Goal: Task Accomplishment & Management: Use online tool/utility

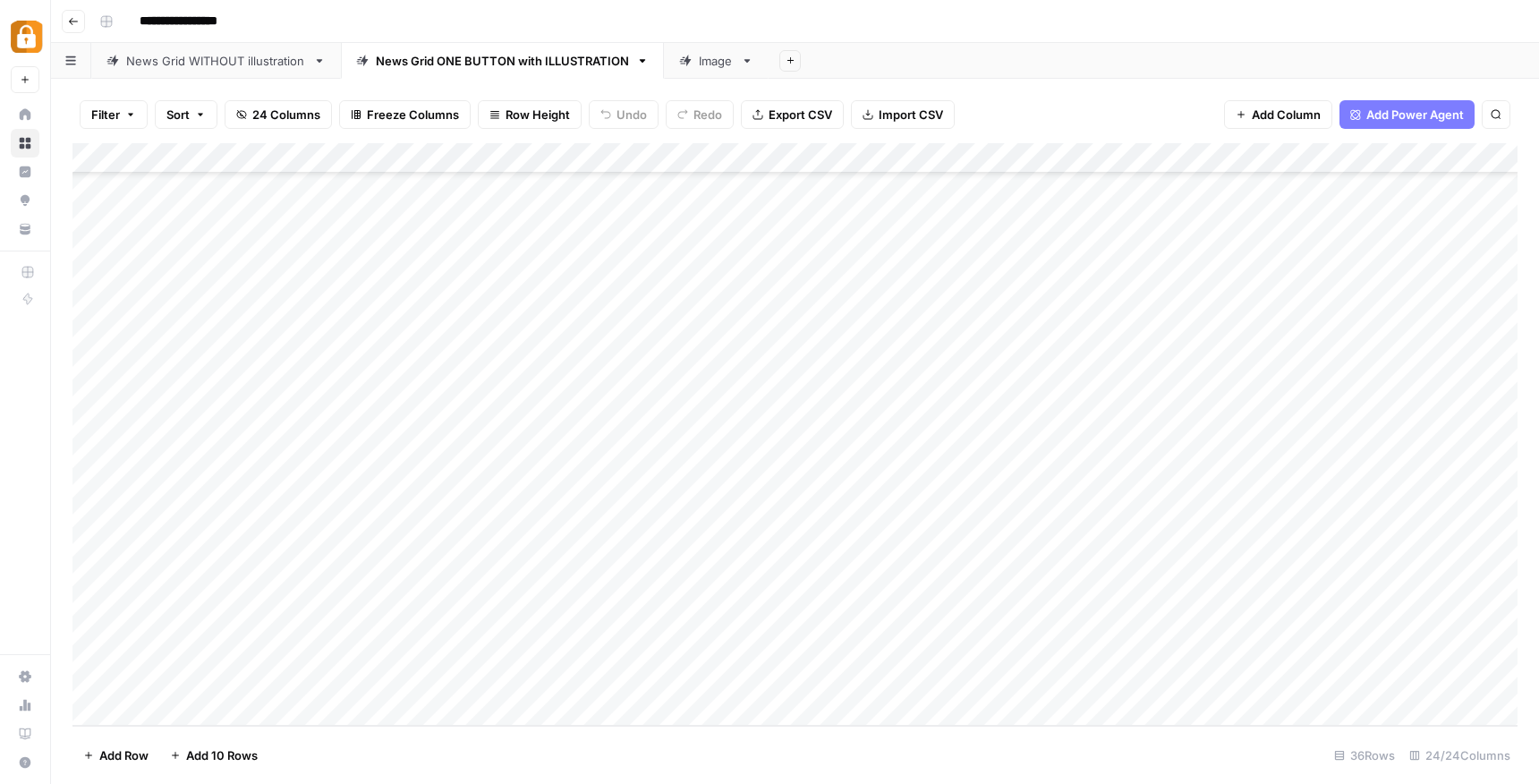
scroll to position [484, 3]
click at [554, 558] on div "Add Column" at bounding box center [795, 434] width 1445 height 583
click at [341, 546] on div "Add Column" at bounding box center [795, 434] width 1445 height 583
click at [355, 595] on div "Add Column" at bounding box center [795, 434] width 1445 height 583
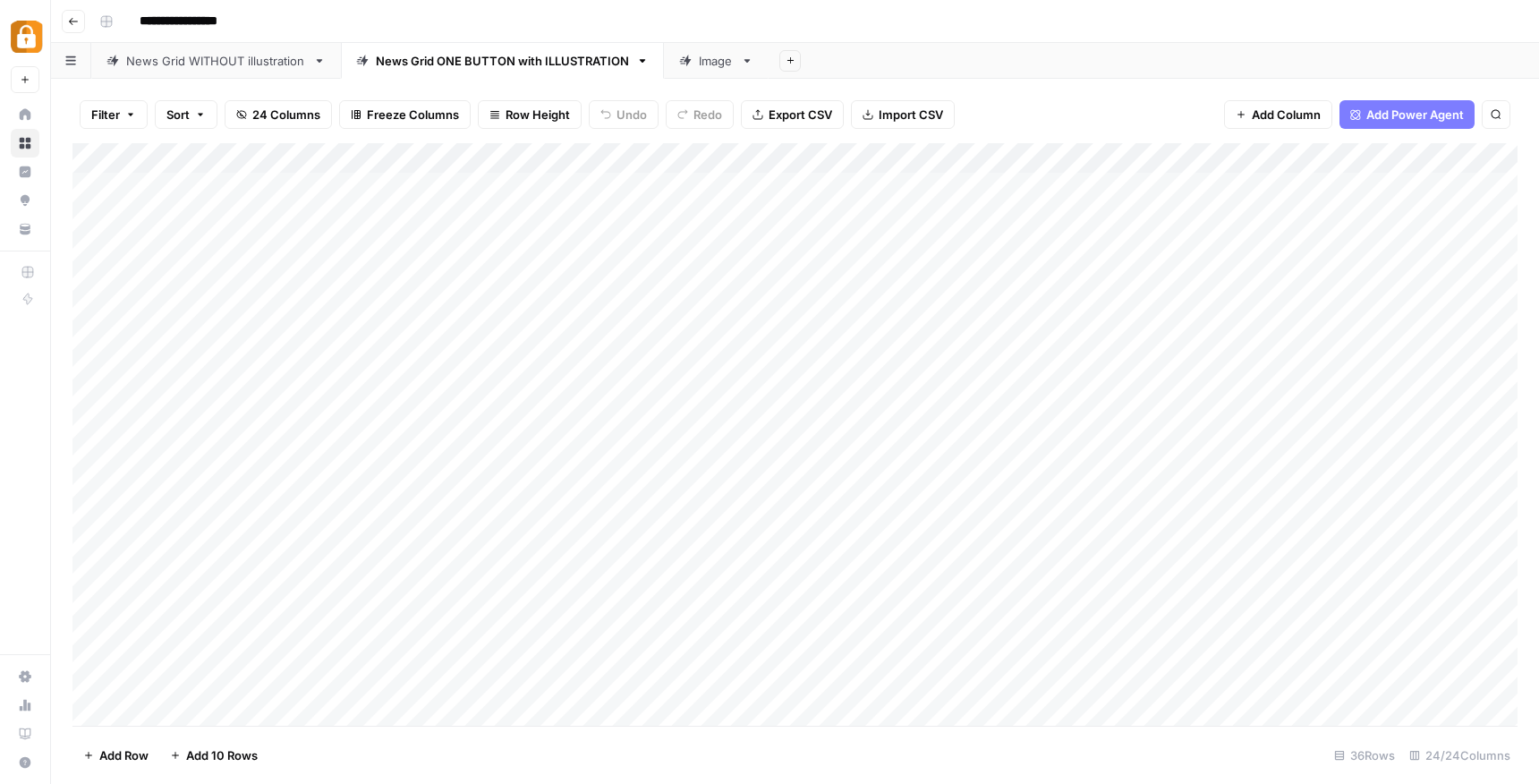
click at [356, 644] on div "Add Column" at bounding box center [795, 434] width 1445 height 583
click at [354, 576] on div "Add Column" at bounding box center [795, 434] width 1445 height 583
click at [370, 673] on div "Add Column" at bounding box center [795, 434] width 1445 height 583
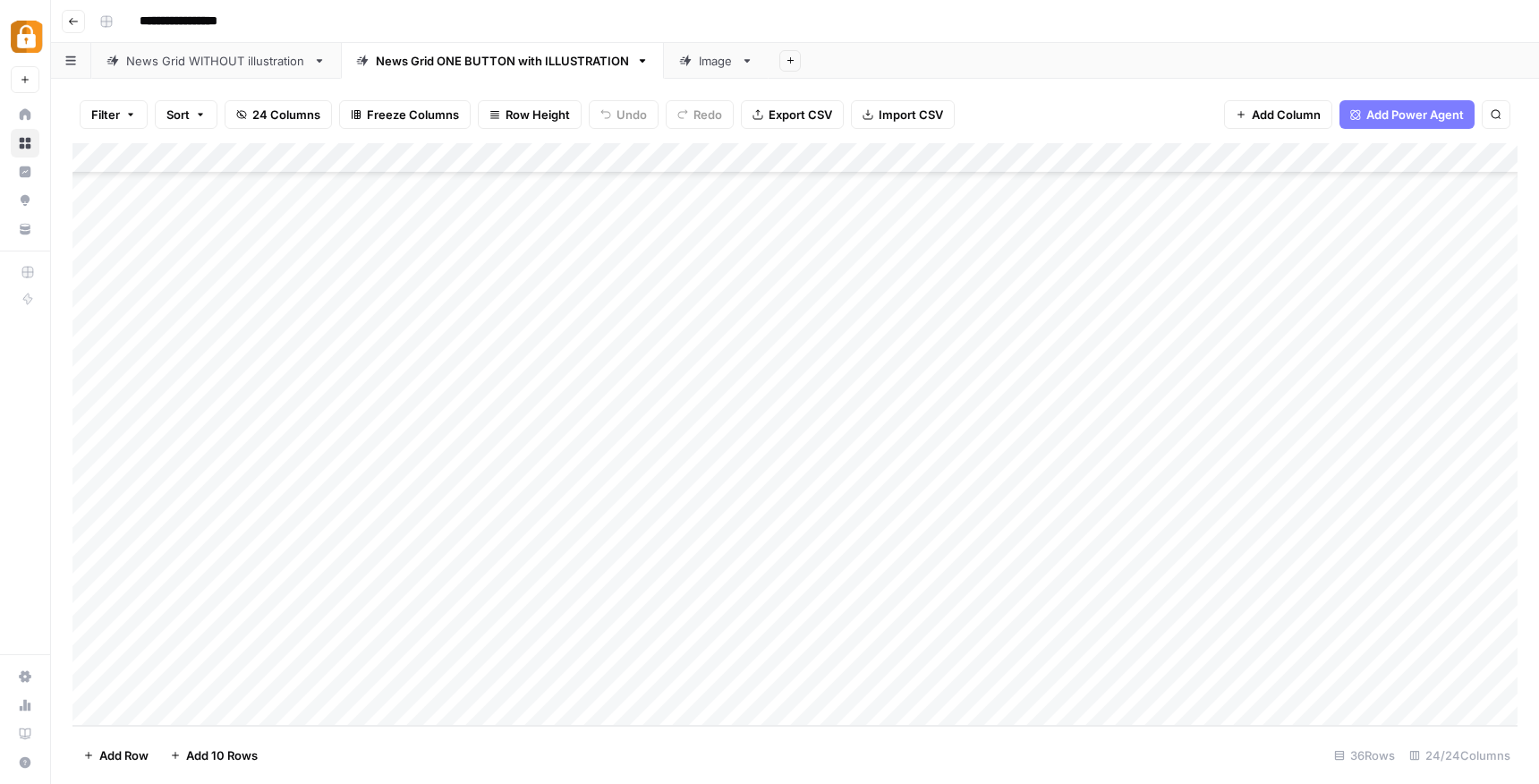
click at [404, 431] on div "Add Column" at bounding box center [795, 434] width 1445 height 583
click at [390, 316] on div "Add Column" at bounding box center [795, 434] width 1445 height 583
click at [409, 408] on div "Add Column" at bounding box center [795, 434] width 1445 height 583
click at [363, 525] on div "Add Column" at bounding box center [795, 434] width 1445 height 583
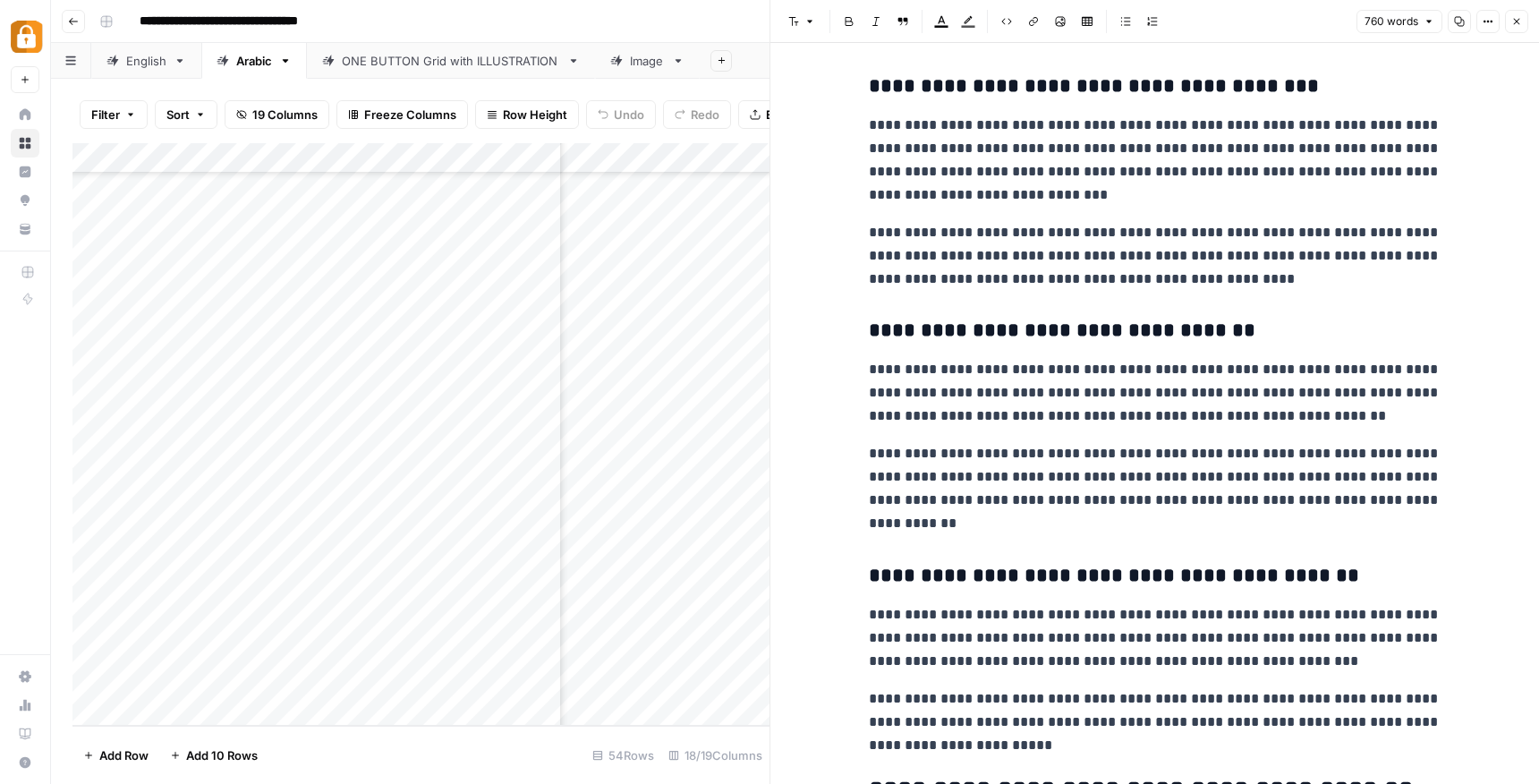
scroll to position [610, 0]
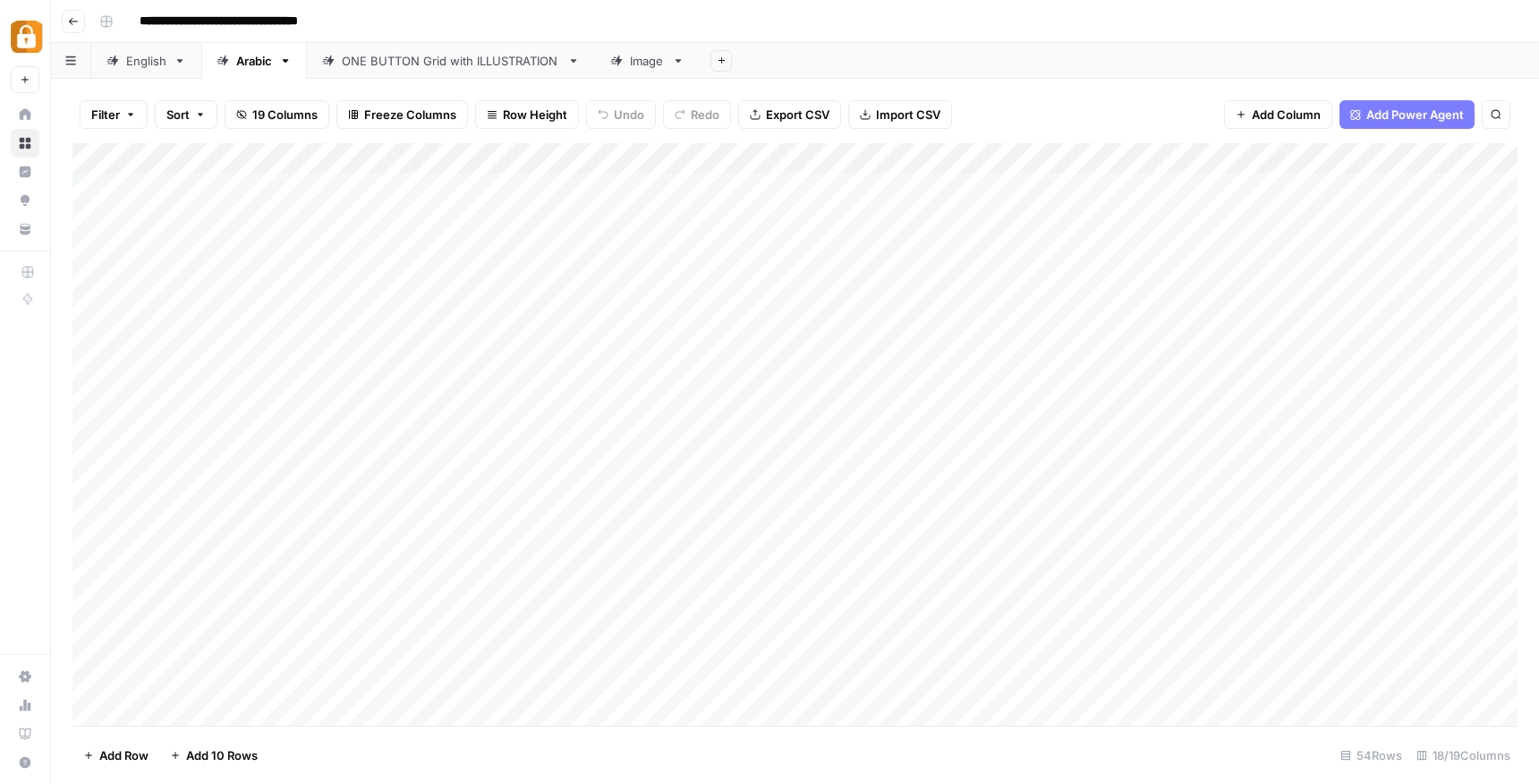
click at [382, 314] on div "Add Column" at bounding box center [795, 434] width 1445 height 583
click at [389, 282] on div "Add Column" at bounding box center [795, 434] width 1445 height 583
click at [390, 594] on div "Add Column" at bounding box center [795, 434] width 1445 height 583
click at [385, 594] on div "Add Column" at bounding box center [795, 434] width 1445 height 583
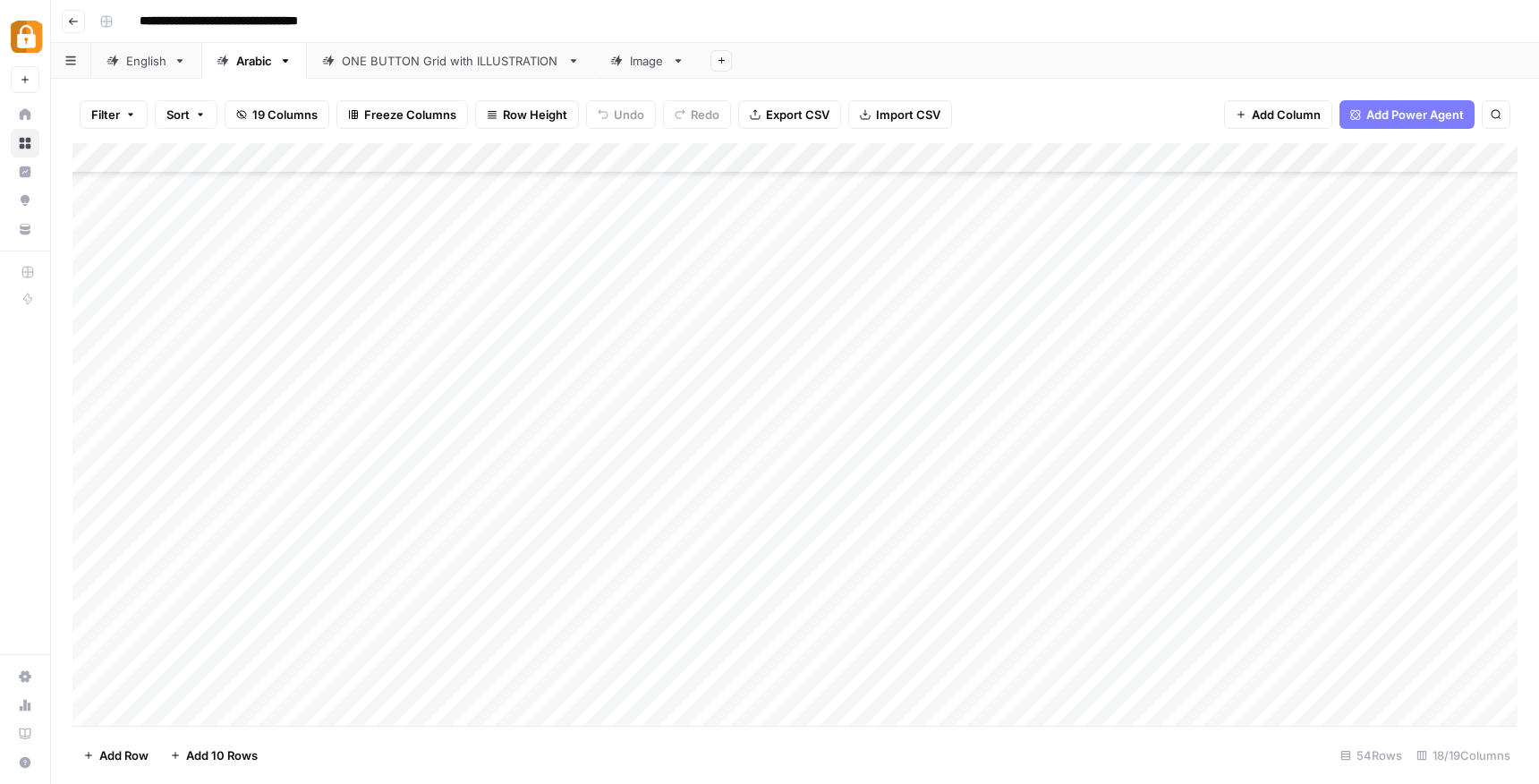
scroll to position [495, 0]
click at [371, 297] on div "Add Column" at bounding box center [795, 434] width 1445 height 583
click at [405, 652] on div "Add Column" at bounding box center [795, 434] width 1445 height 583
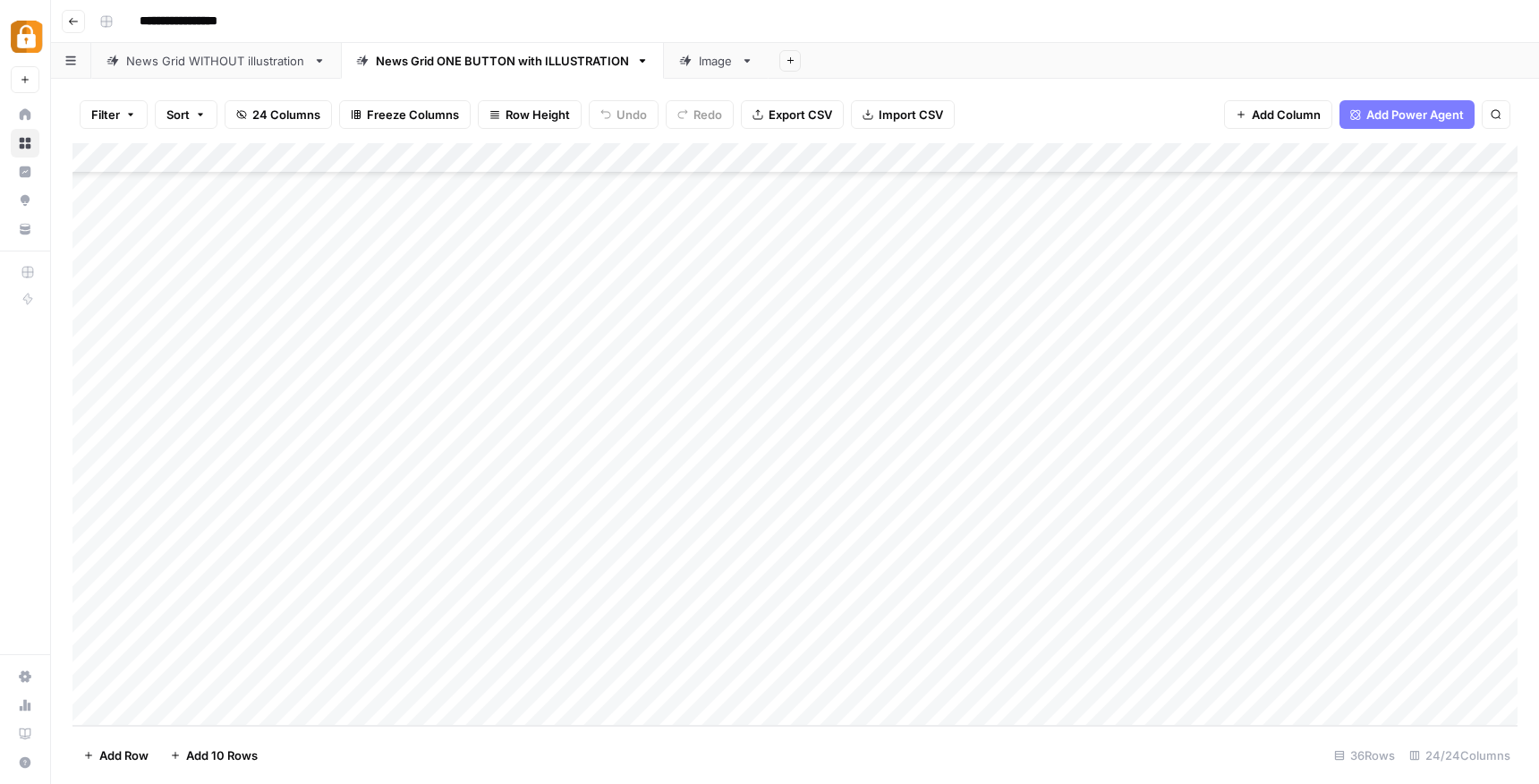
click at [402, 649] on div "Add Column" at bounding box center [795, 434] width 1445 height 583
click at [195, 630] on div "Add Column" at bounding box center [795, 434] width 1445 height 583
click at [193, 630] on div "Add Column" at bounding box center [795, 434] width 1445 height 583
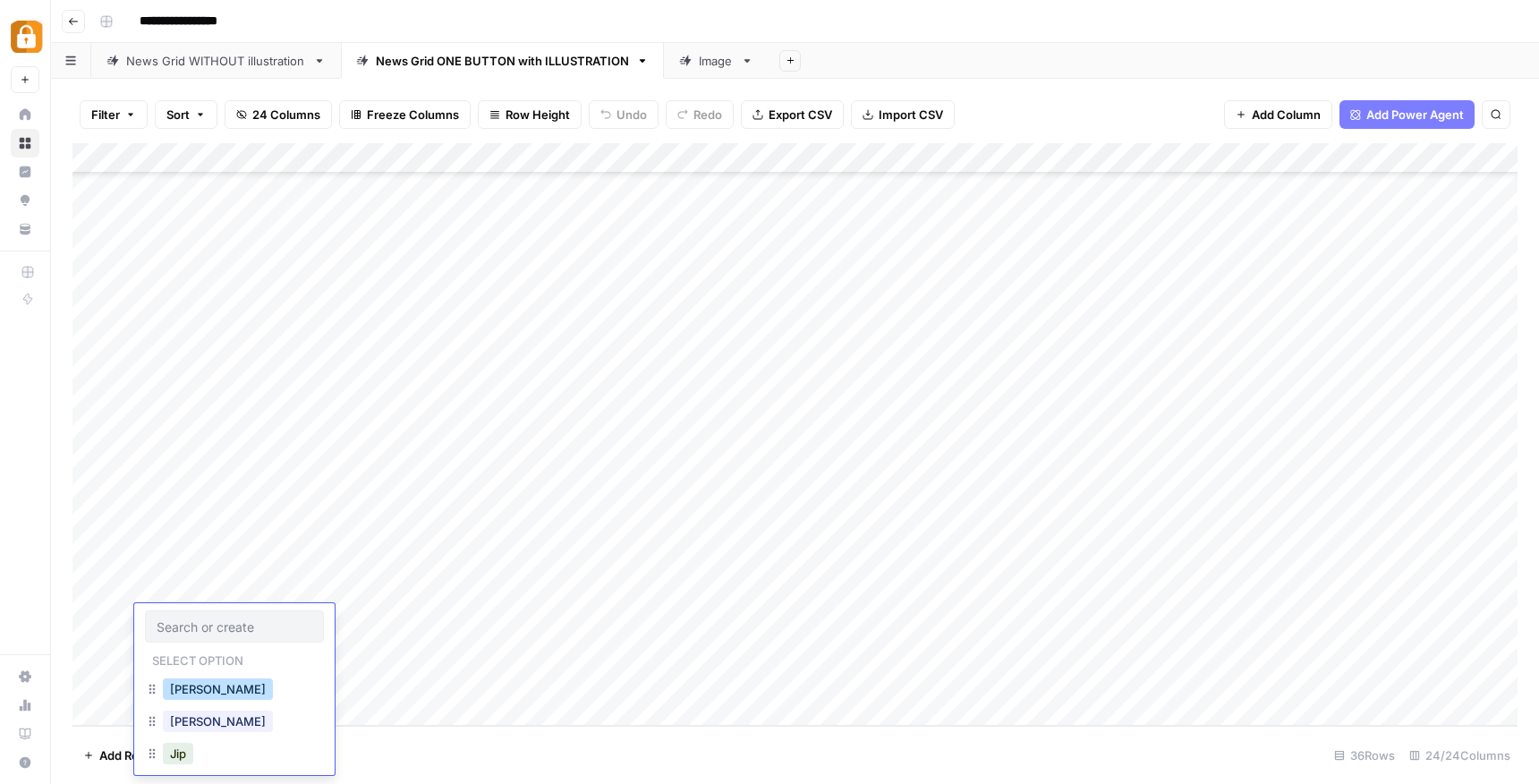
click at [192, 685] on button "[PERSON_NAME]" at bounding box center [218, 689] width 110 height 22
click at [337, 622] on div "Add Column" at bounding box center [795, 434] width 1445 height 583
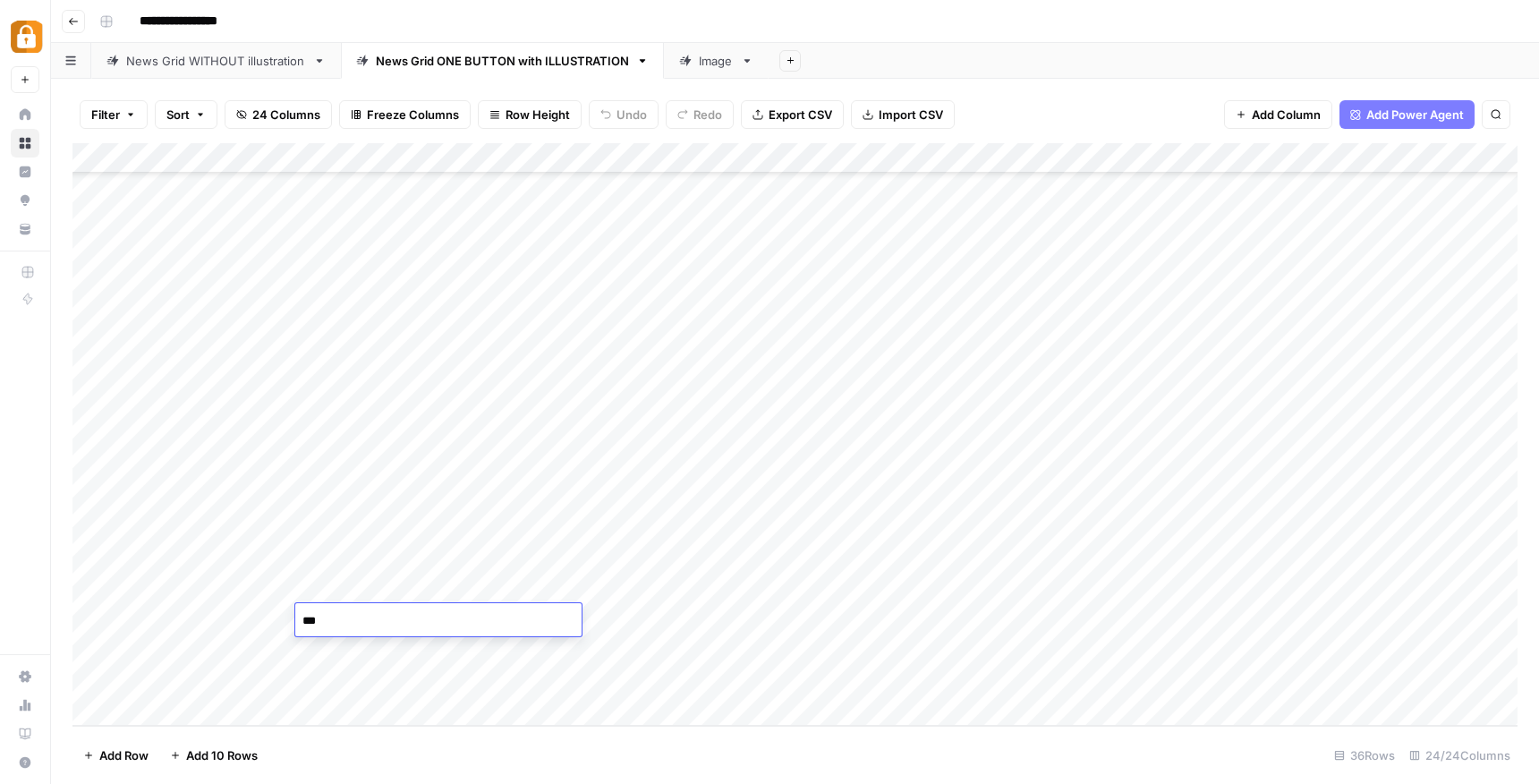
type textarea "****"
click at [515, 619] on div "Add Column" at bounding box center [795, 434] width 1445 height 583
click at [494, 622] on div "Add Column" at bounding box center [795, 434] width 1445 height 583
click at [583, 659] on div "Add Column" at bounding box center [795, 434] width 1445 height 583
